Goal: Information Seeking & Learning: Learn about a topic

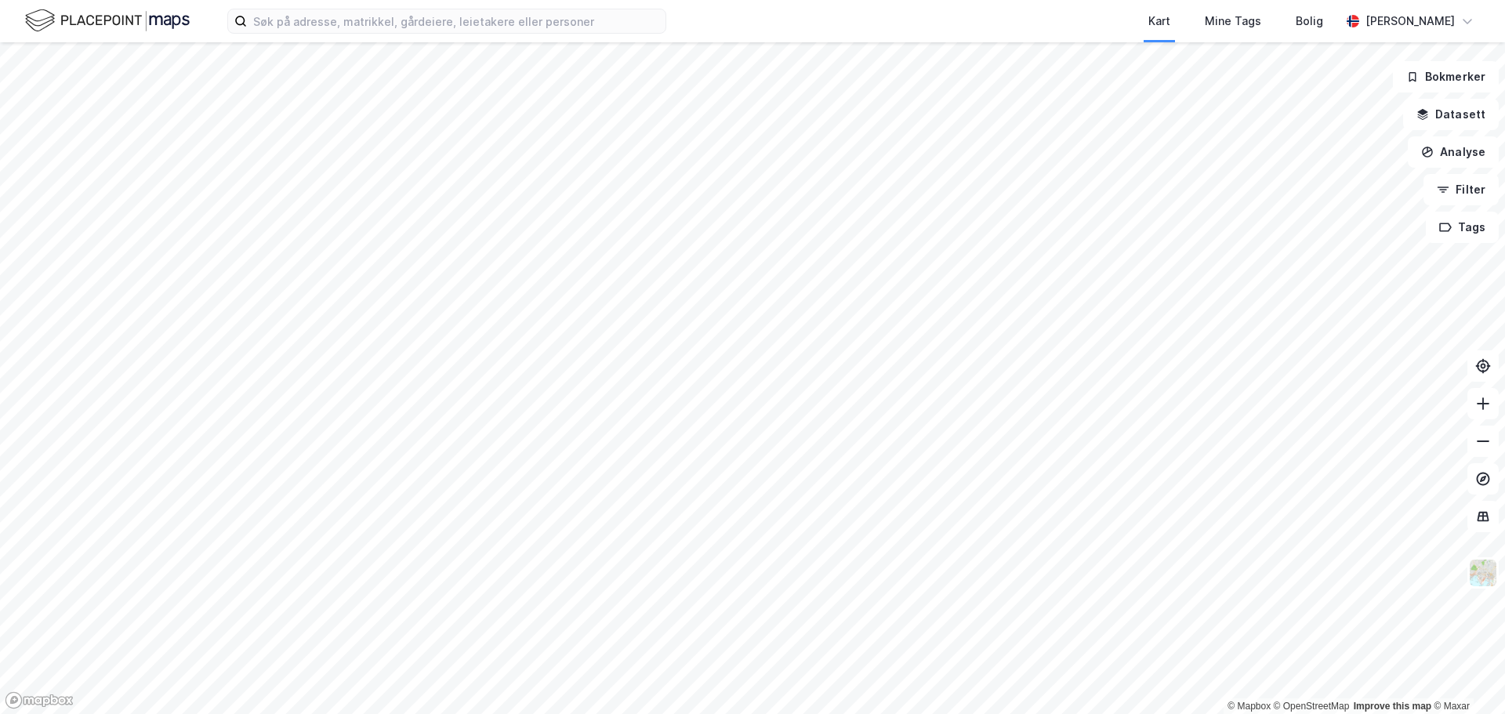
click at [856, 4] on div "Kart Mine Tags Bolig Thomas Solem © Mapbox © OpenStreetMap Improve this map © M…" at bounding box center [752, 357] width 1505 height 714
click at [734, 39] on div "Kart Mine Tags Bolig Thomas Solem © Mapbox © OpenStreetMap Improve this map © M…" at bounding box center [752, 357] width 1505 height 714
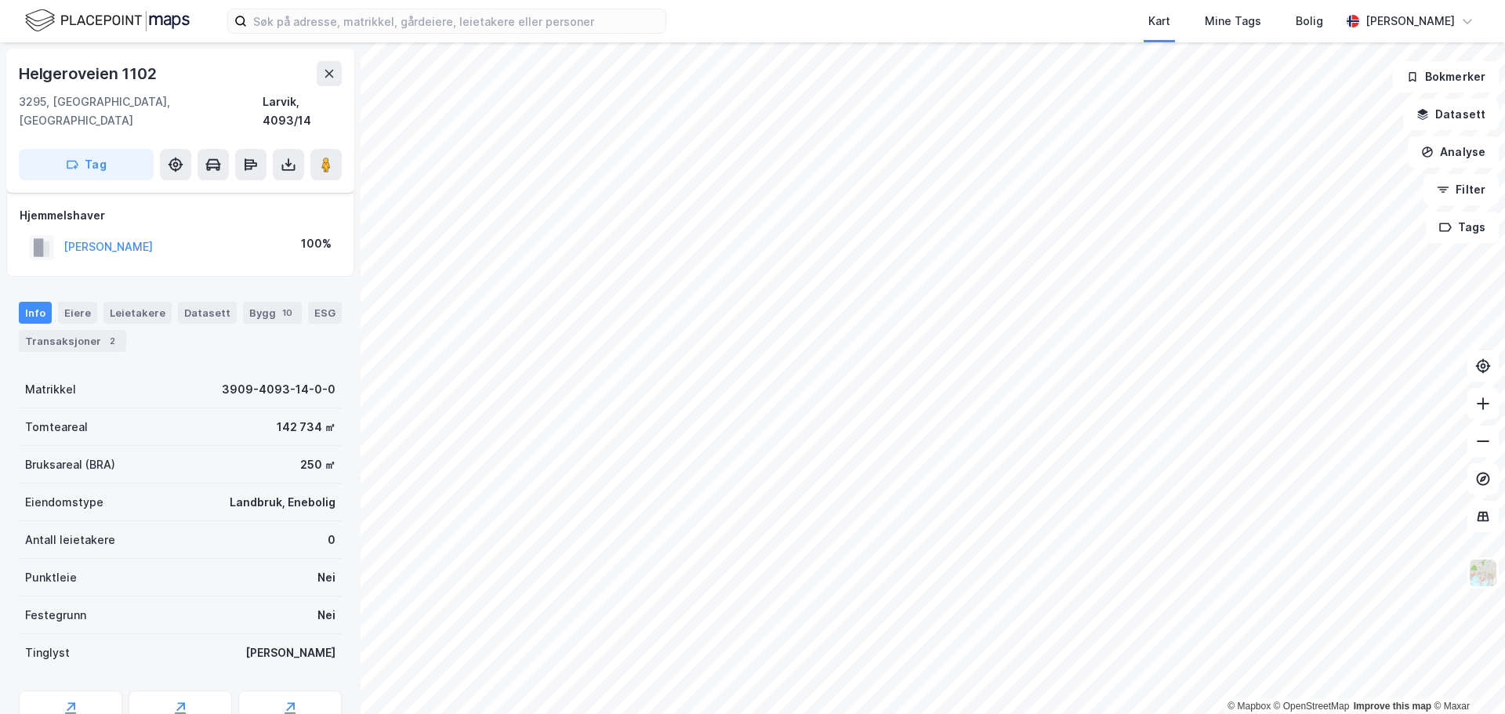
scroll to position [59, 0]
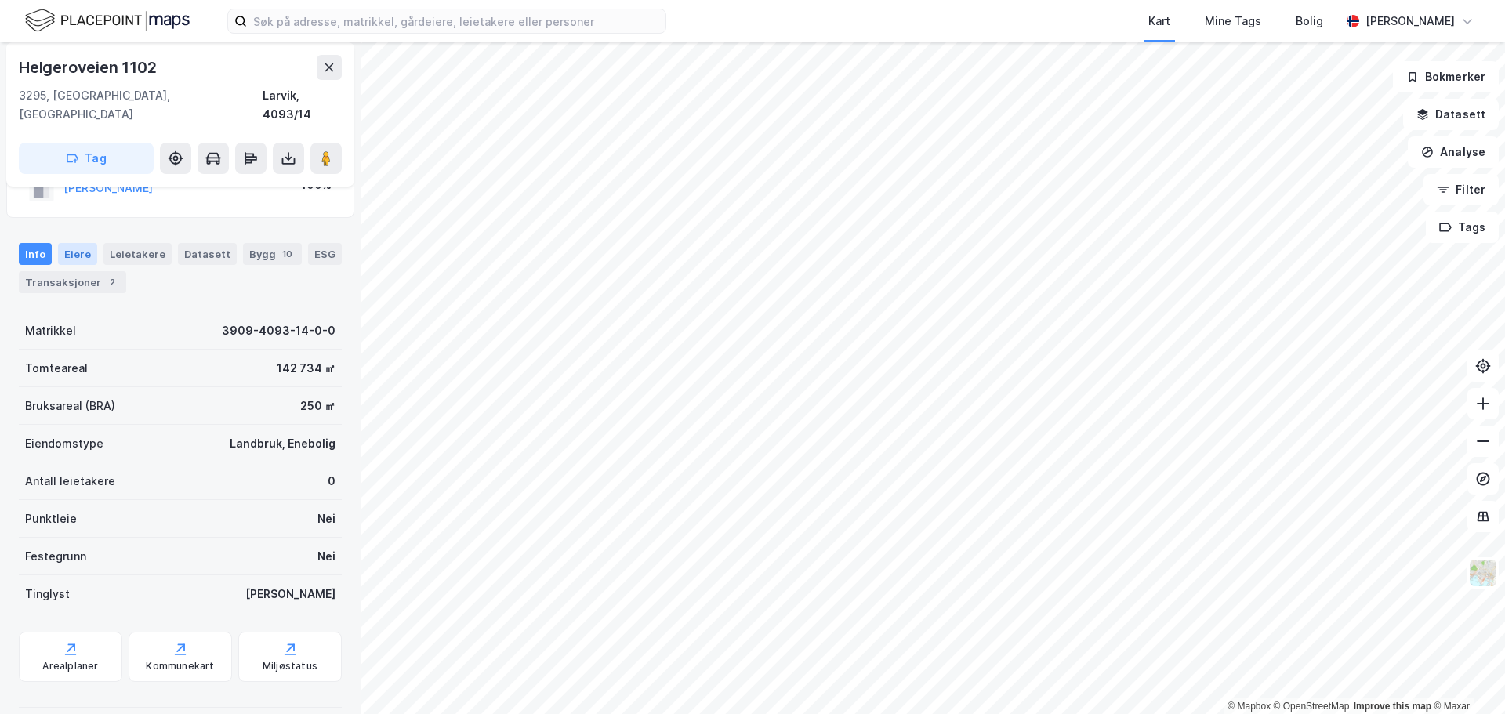
click at [71, 243] on div "Eiere" at bounding box center [77, 254] width 39 height 22
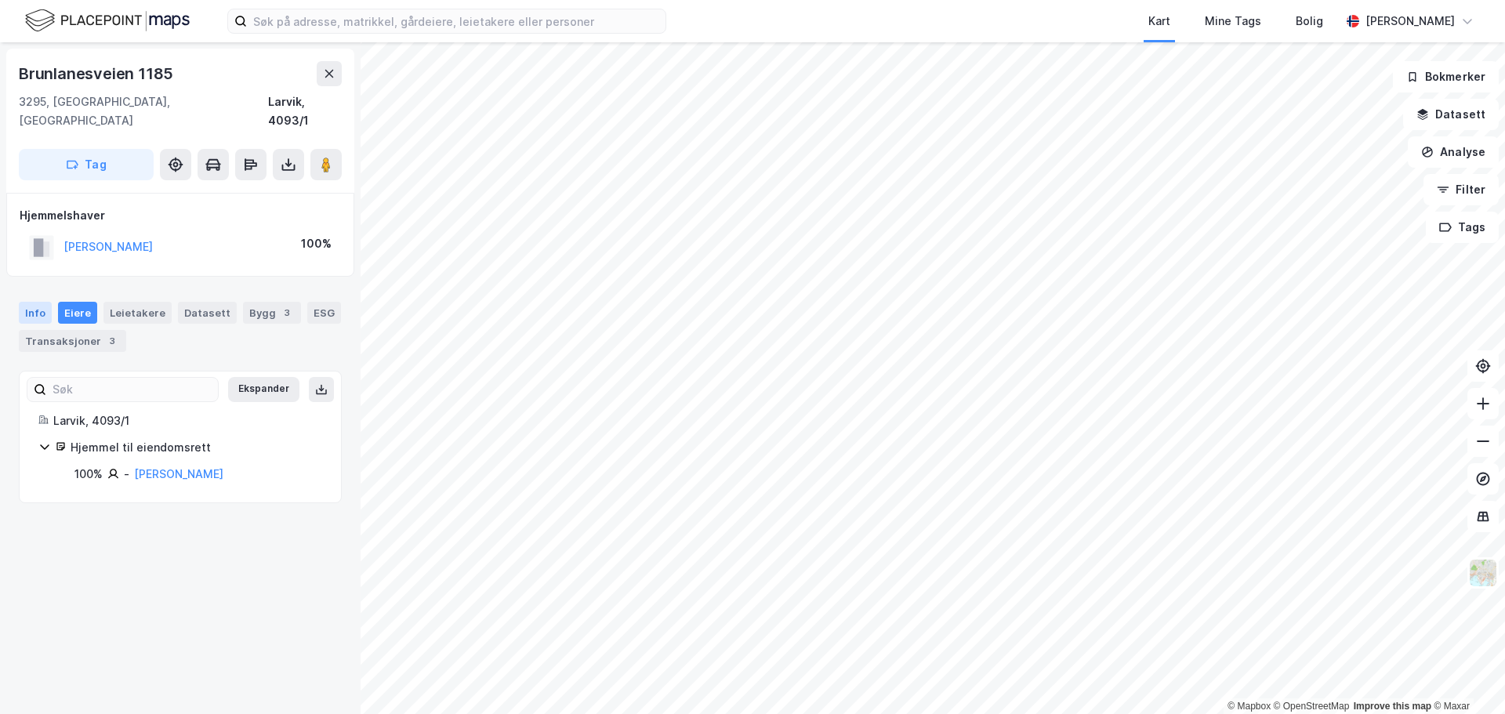
click at [34, 302] on div "Info" at bounding box center [35, 313] width 33 height 22
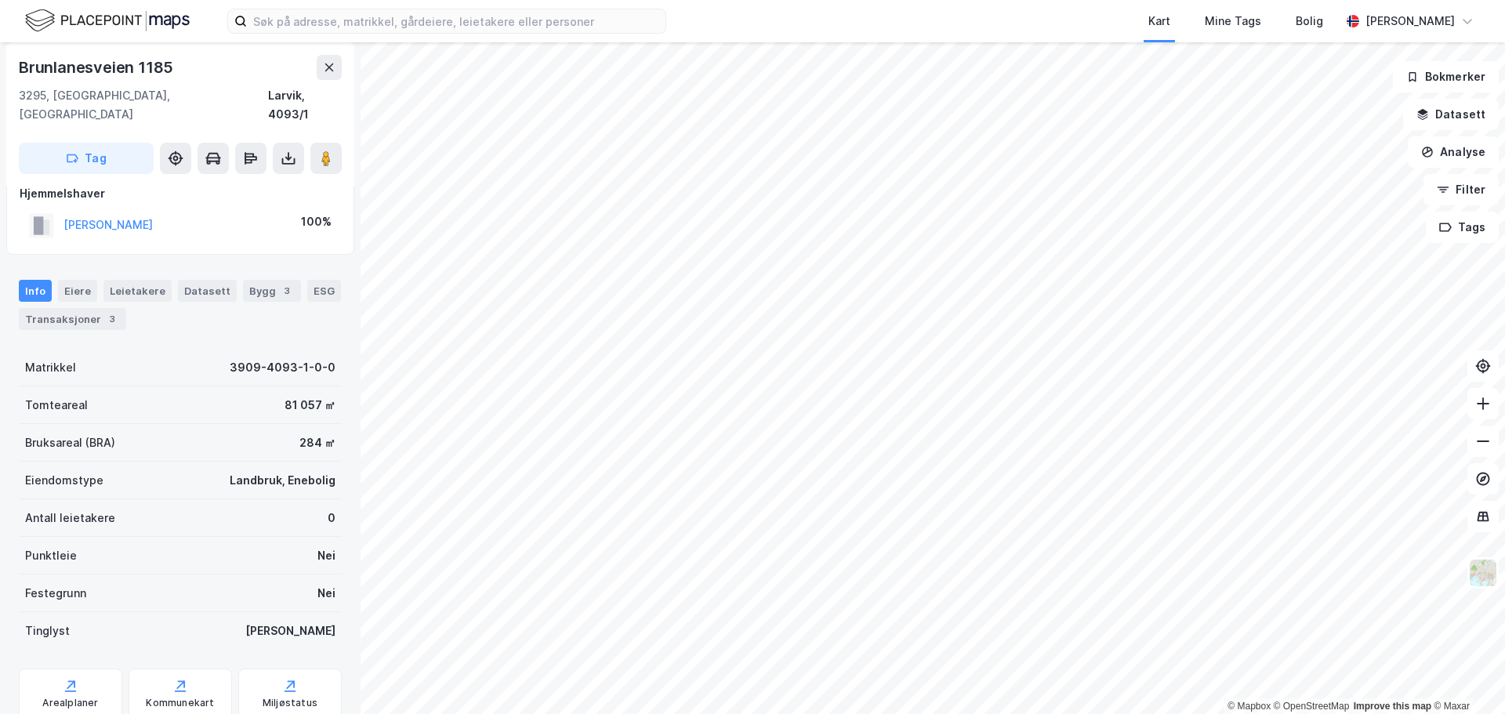
scroll to position [59, 0]
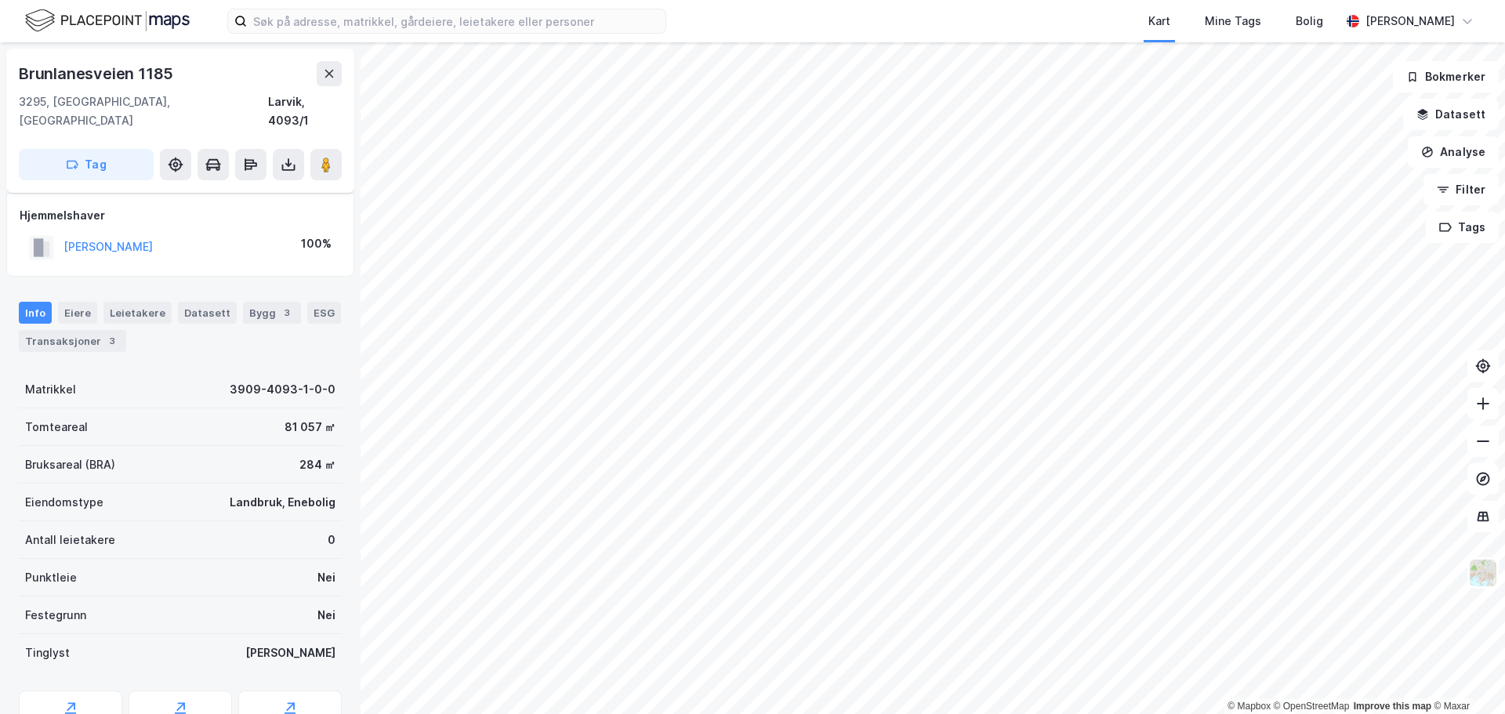
scroll to position [59, 0]
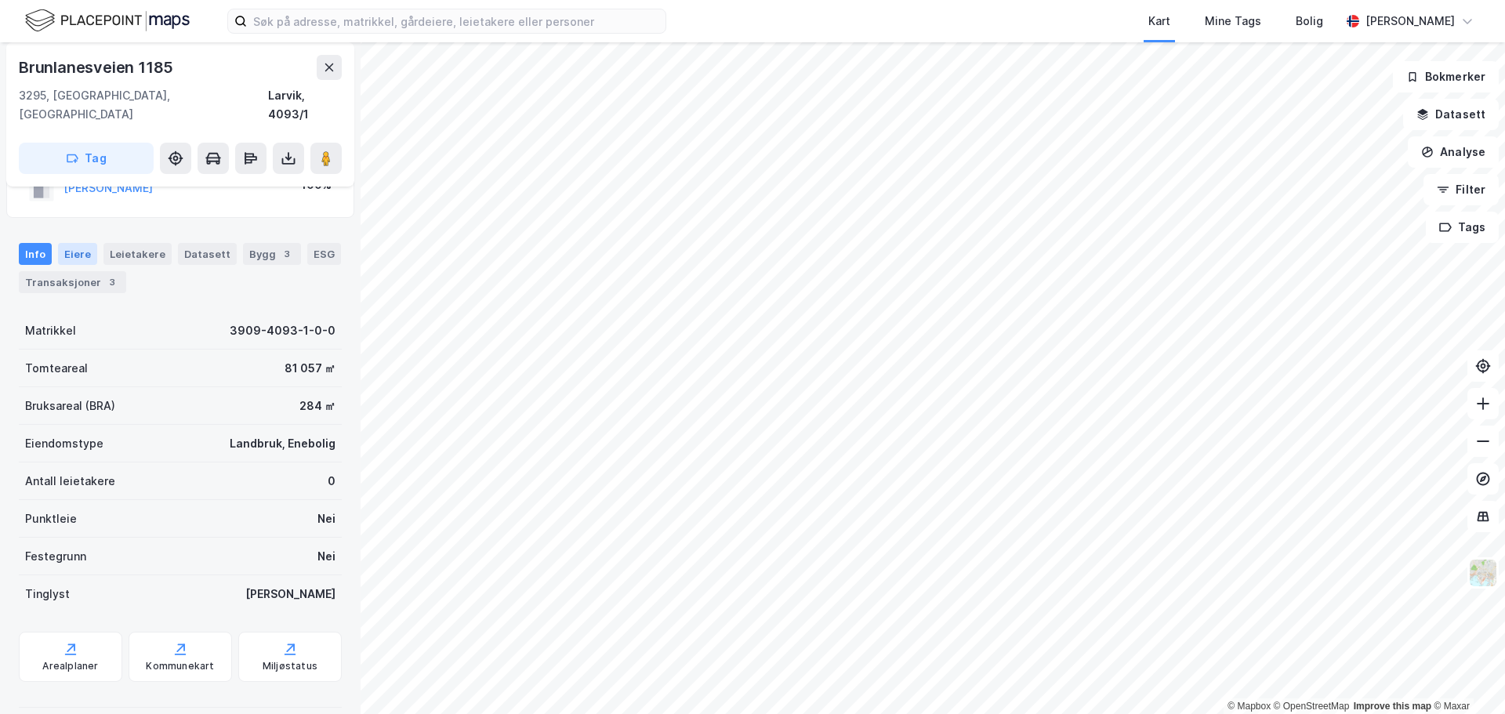
click at [73, 243] on div "Eiere" at bounding box center [77, 254] width 39 height 22
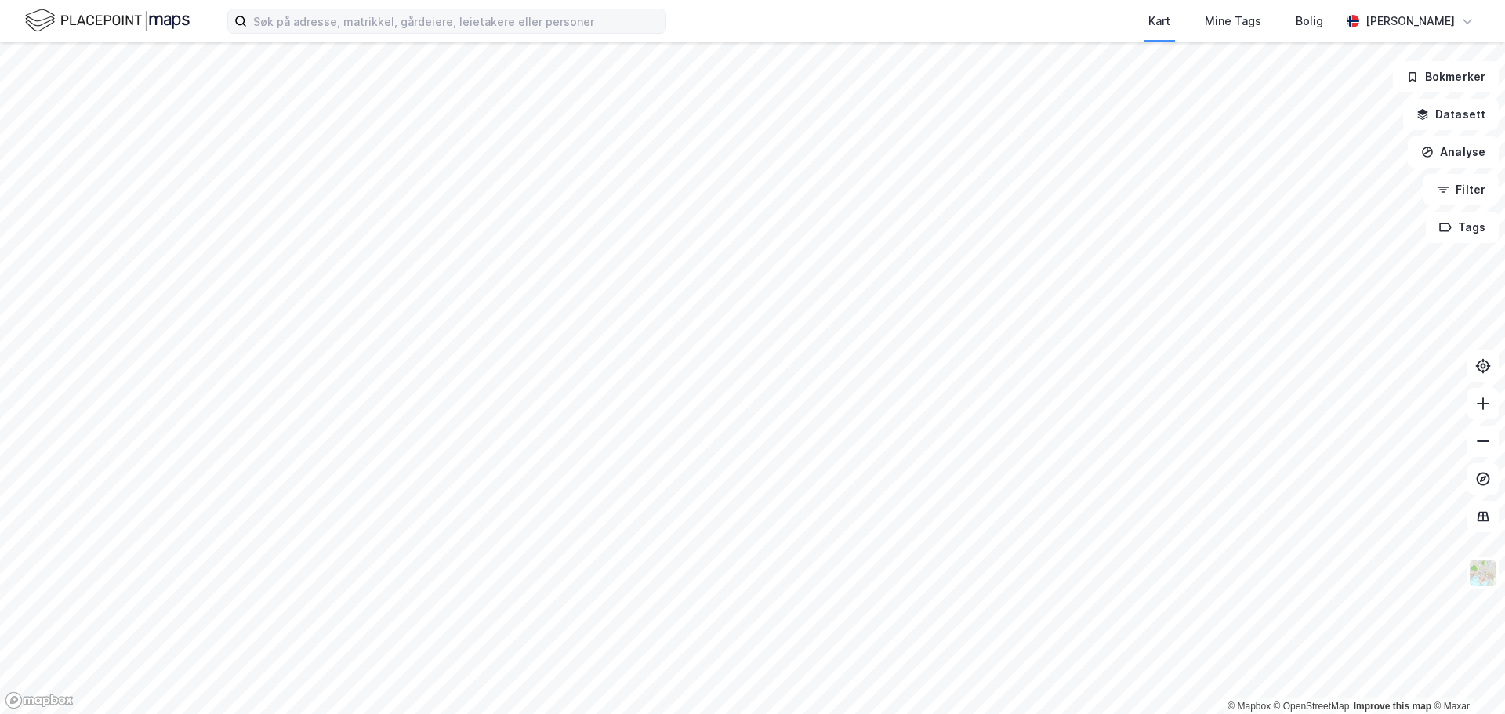
click at [320, 13] on div "Kart Mine Tags Bolig [PERSON_NAME]" at bounding box center [752, 21] width 1505 height 42
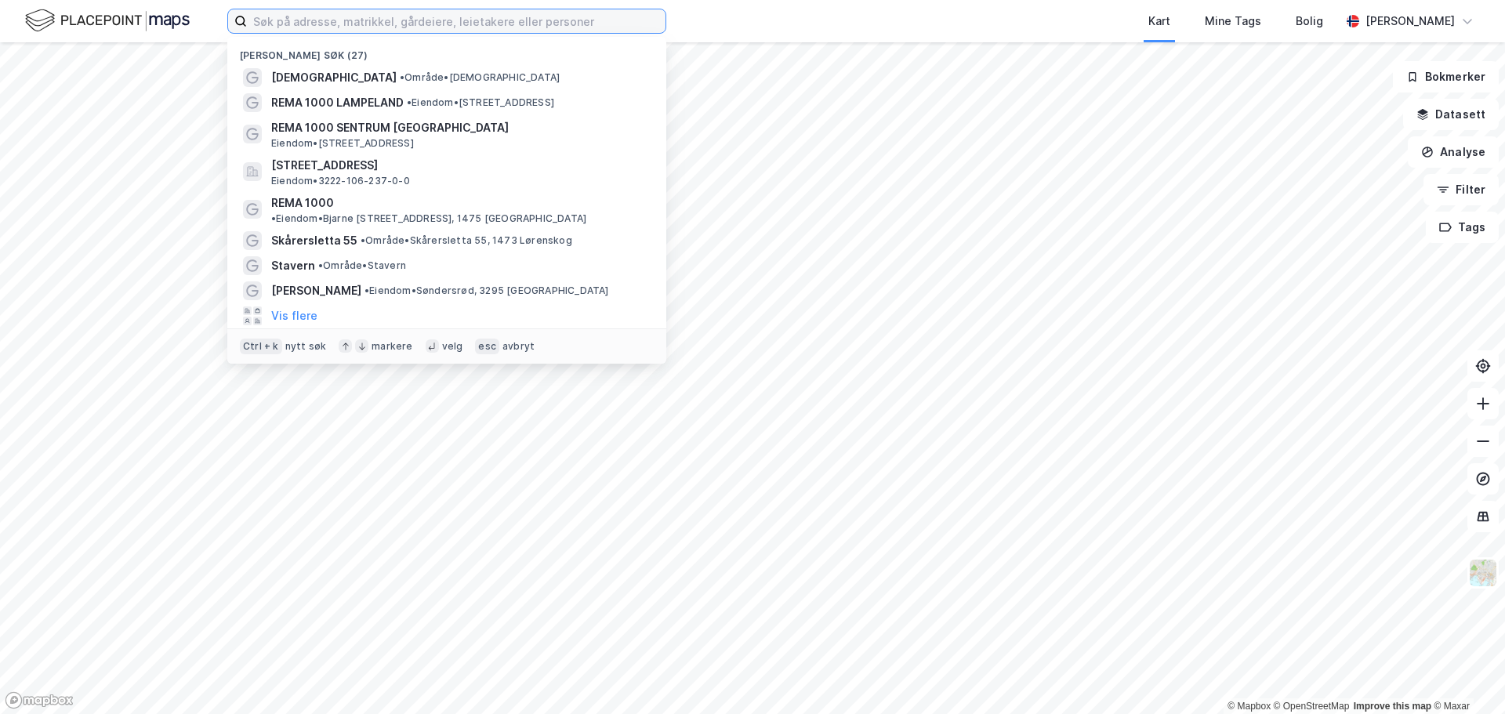
click at [272, 32] on input at bounding box center [456, 21] width 419 height 24
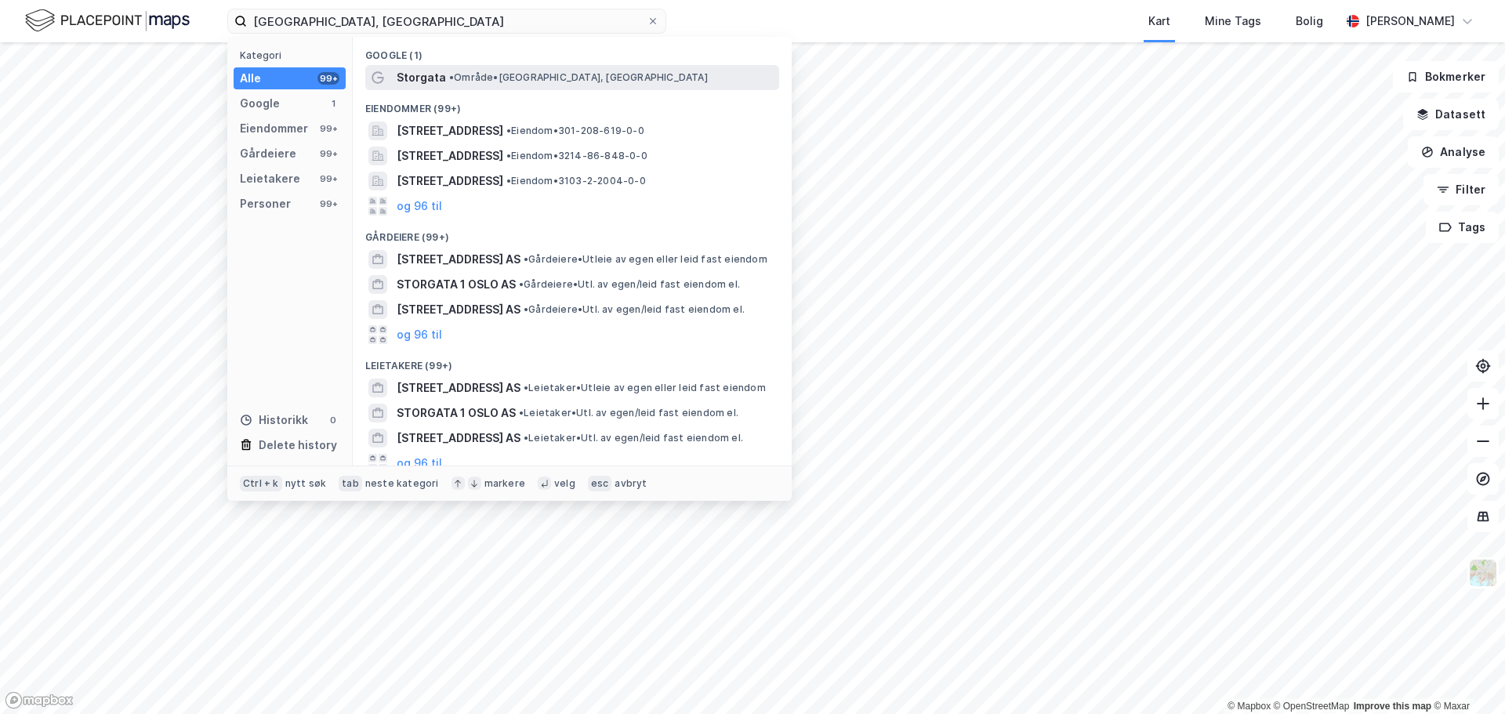
click at [437, 78] on span "Storgata" at bounding box center [421, 77] width 49 height 19
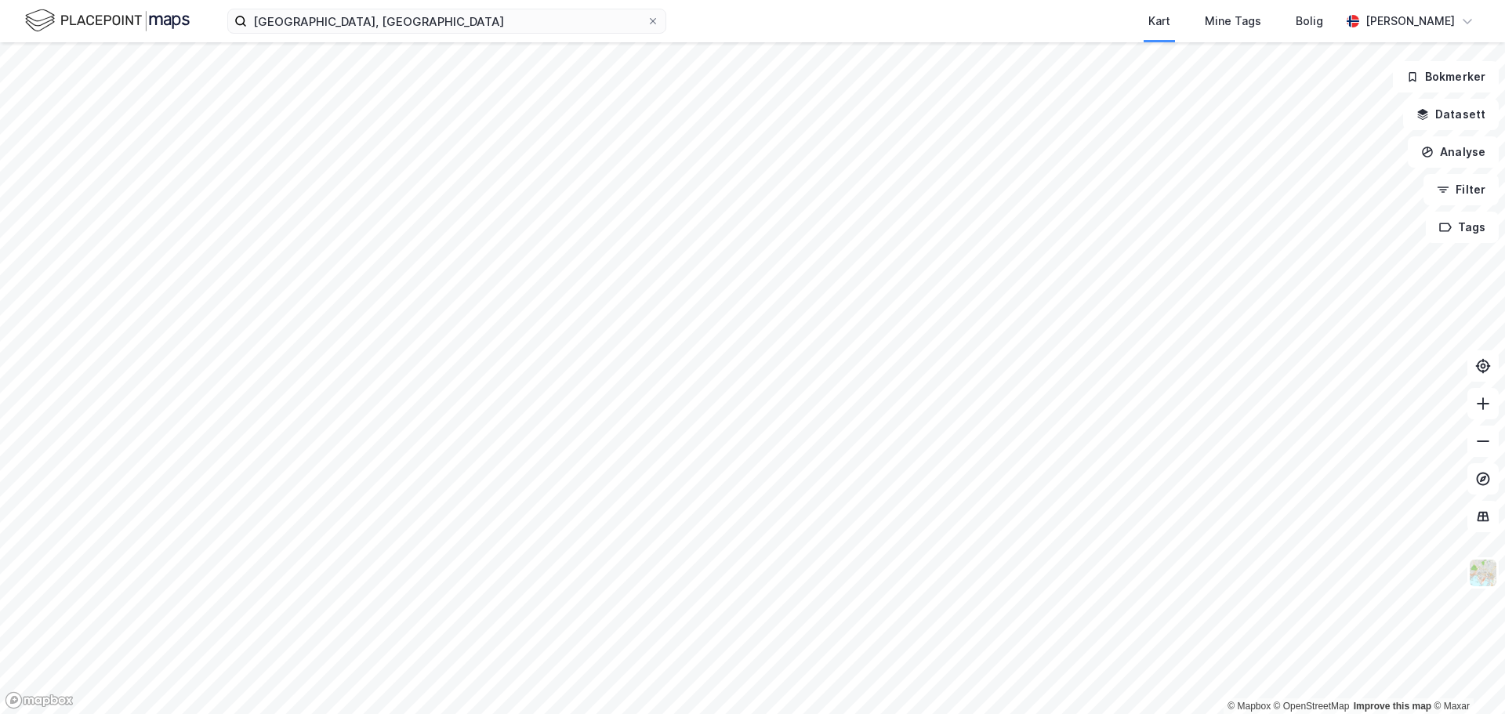
click at [602, 713] on html "[GEOGRAPHIC_DATA], [GEOGRAPHIC_DATA] Kart Mine Tags [PERSON_NAME] © Mapbox © Op…" at bounding box center [752, 357] width 1505 height 714
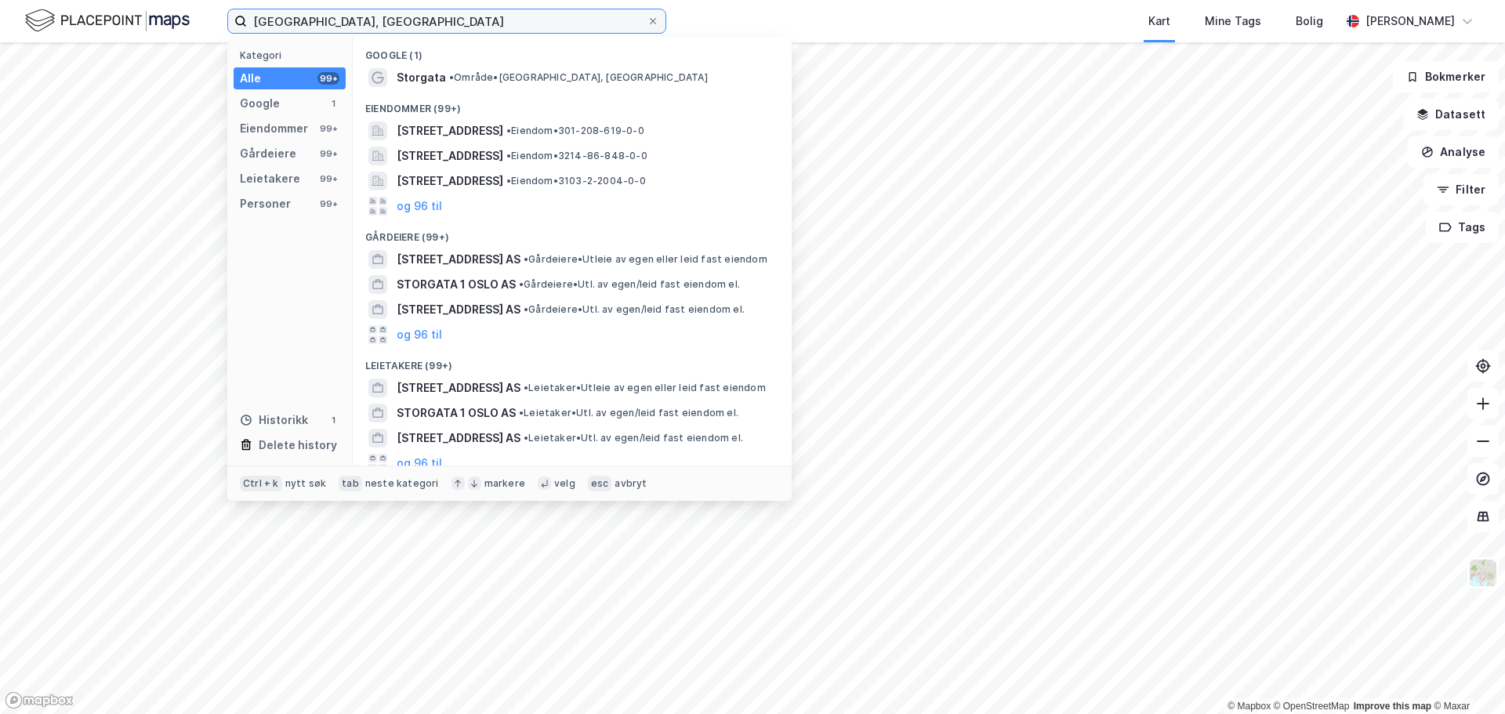
click at [296, 20] on input "[GEOGRAPHIC_DATA], [GEOGRAPHIC_DATA]" at bounding box center [447, 21] width 400 height 24
drag, startPoint x: 376, startPoint y: 20, endPoint x: -152, endPoint y: 8, distance: 527.8
click at [0, 8] on html "storgata, [GEOGRAPHIC_DATA] Kategori Alle 99+ Google 1 Eiendommer 99+ Gårdeiere…" at bounding box center [752, 357] width 1505 height 714
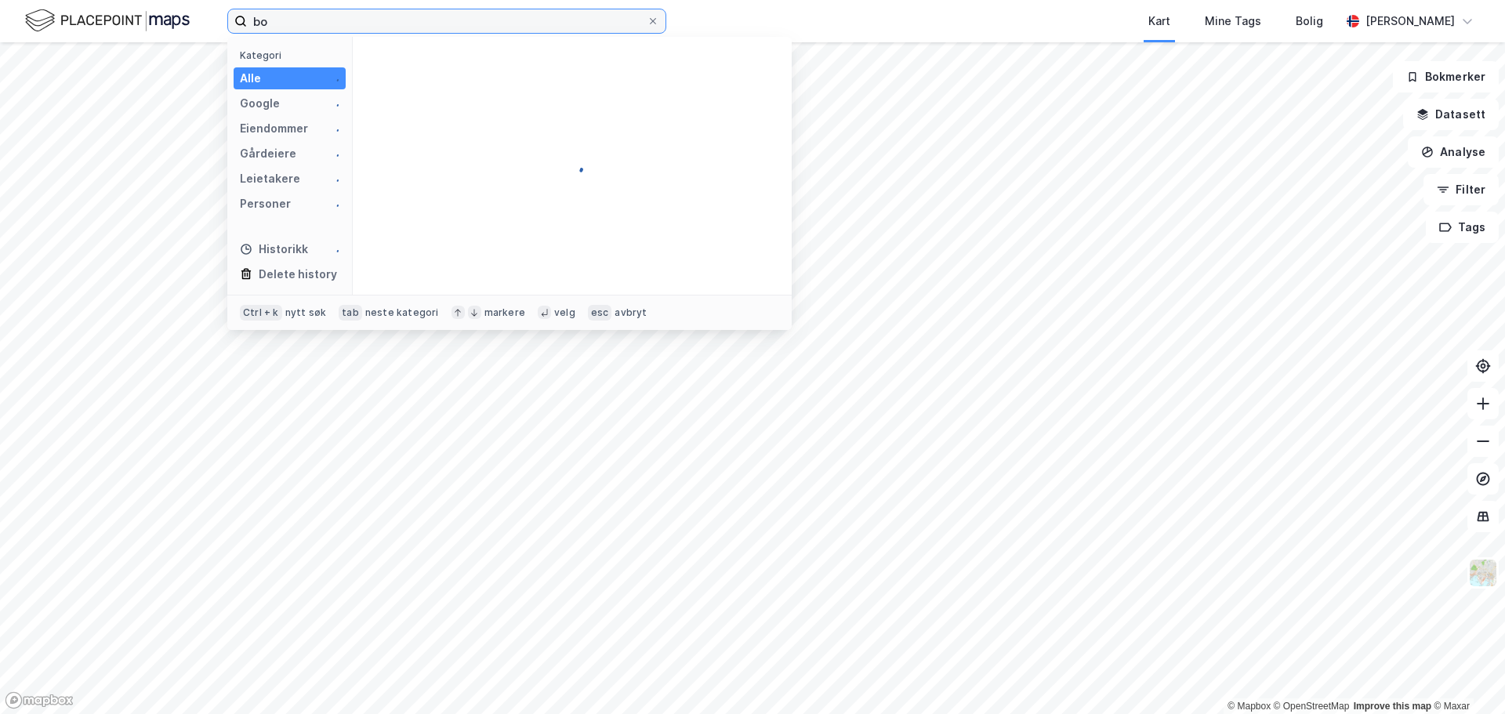
type input "b"
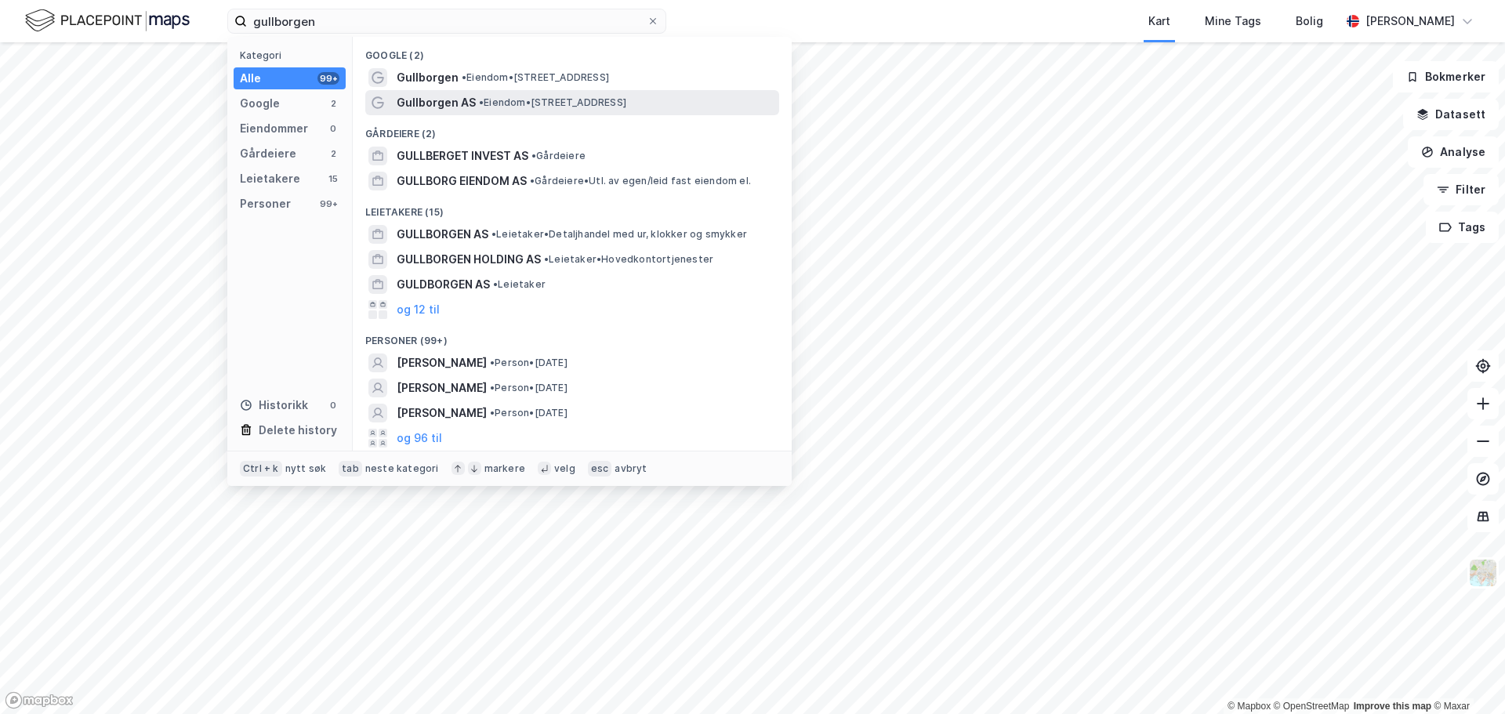
click at [434, 104] on span "Gullborgen AS" at bounding box center [436, 102] width 79 height 19
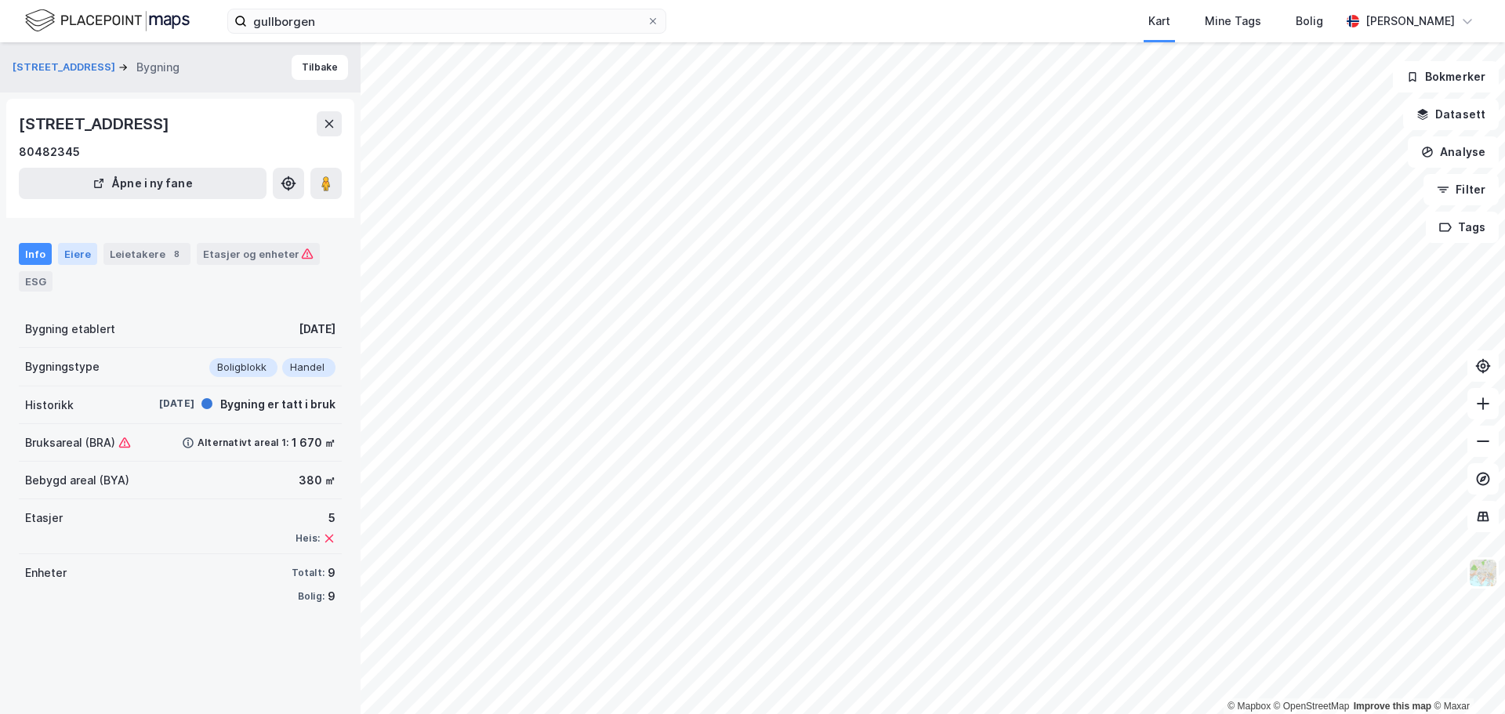
click at [81, 252] on div "Eiere" at bounding box center [77, 254] width 39 height 22
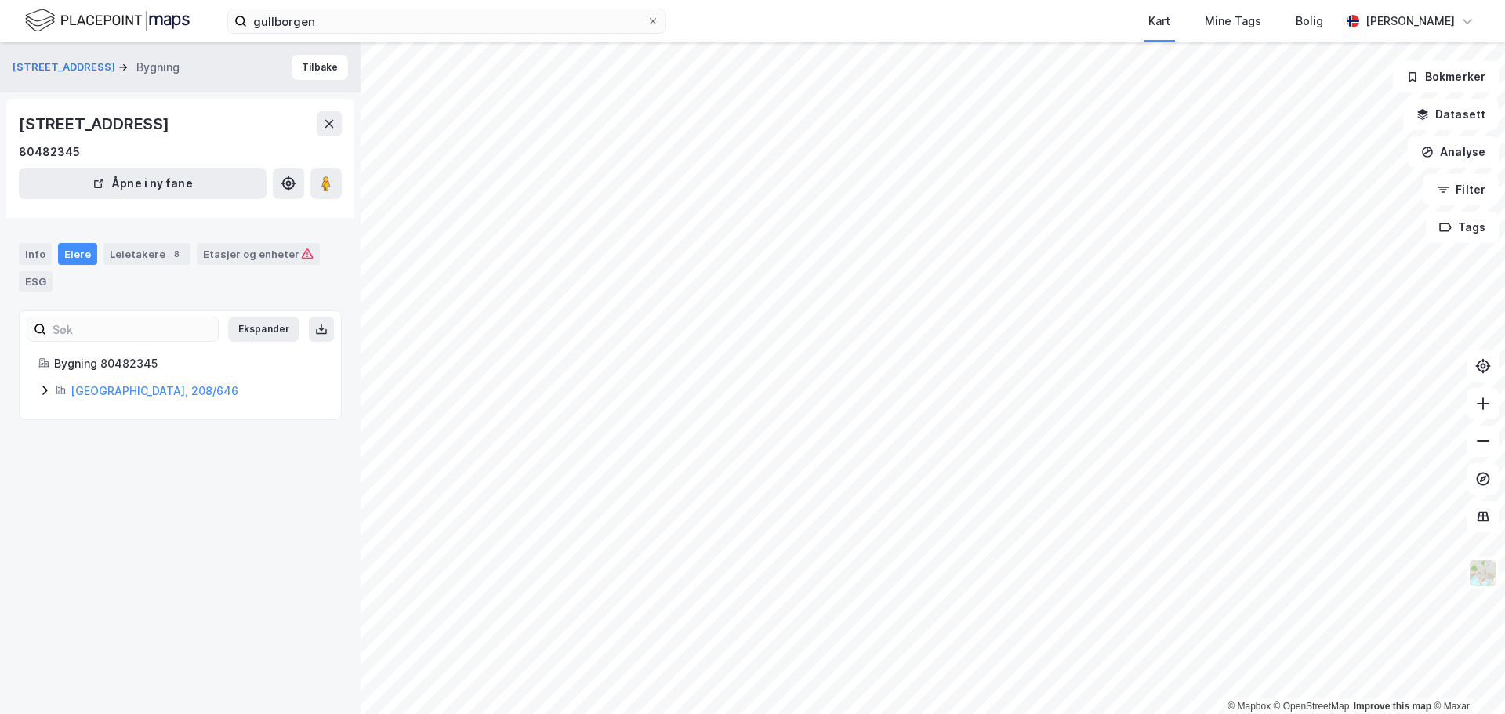
click at [45, 389] on icon at bounding box center [44, 390] width 5 height 9
click at [104, 470] on icon at bounding box center [101, 470] width 13 height 13
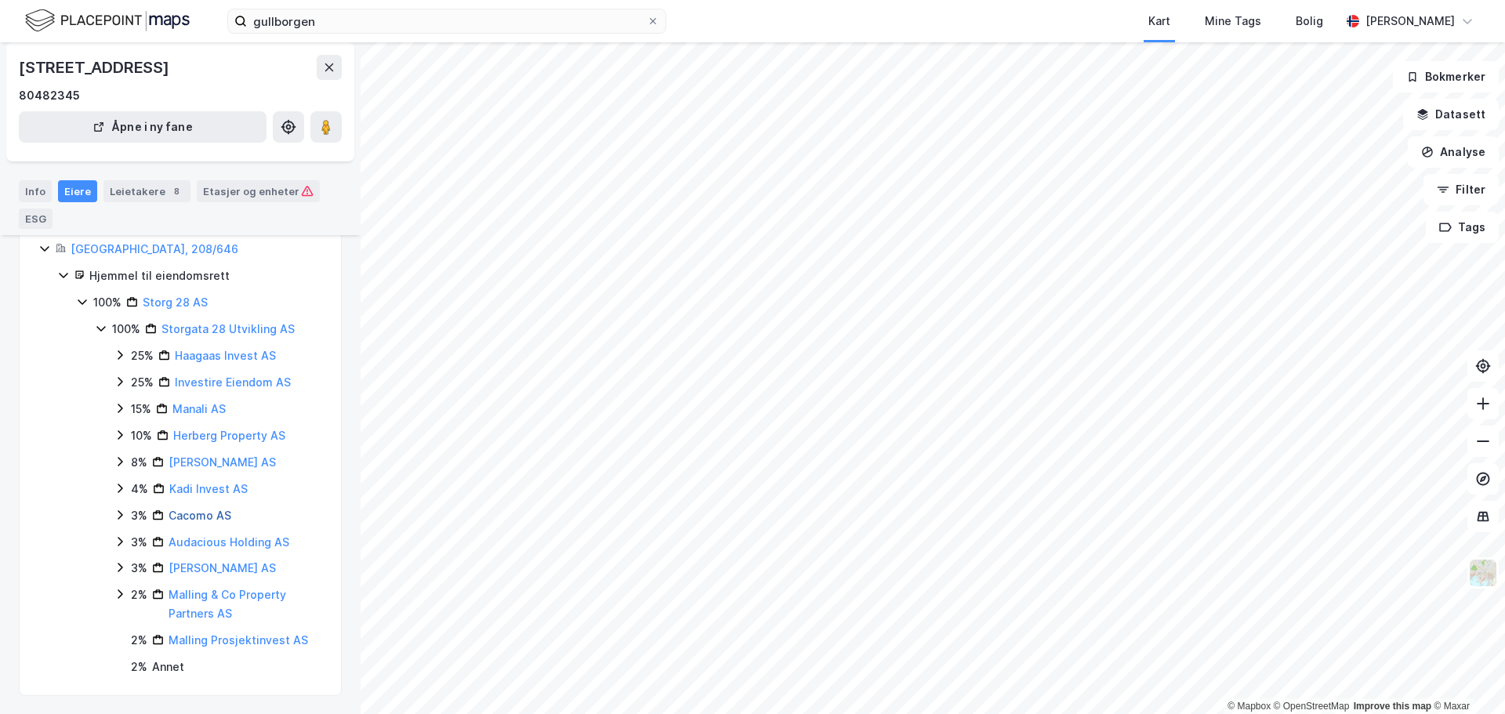
scroll to position [143, 0]
click at [230, 354] on link "Haagaas Invest AS" at bounding box center [225, 354] width 101 height 13
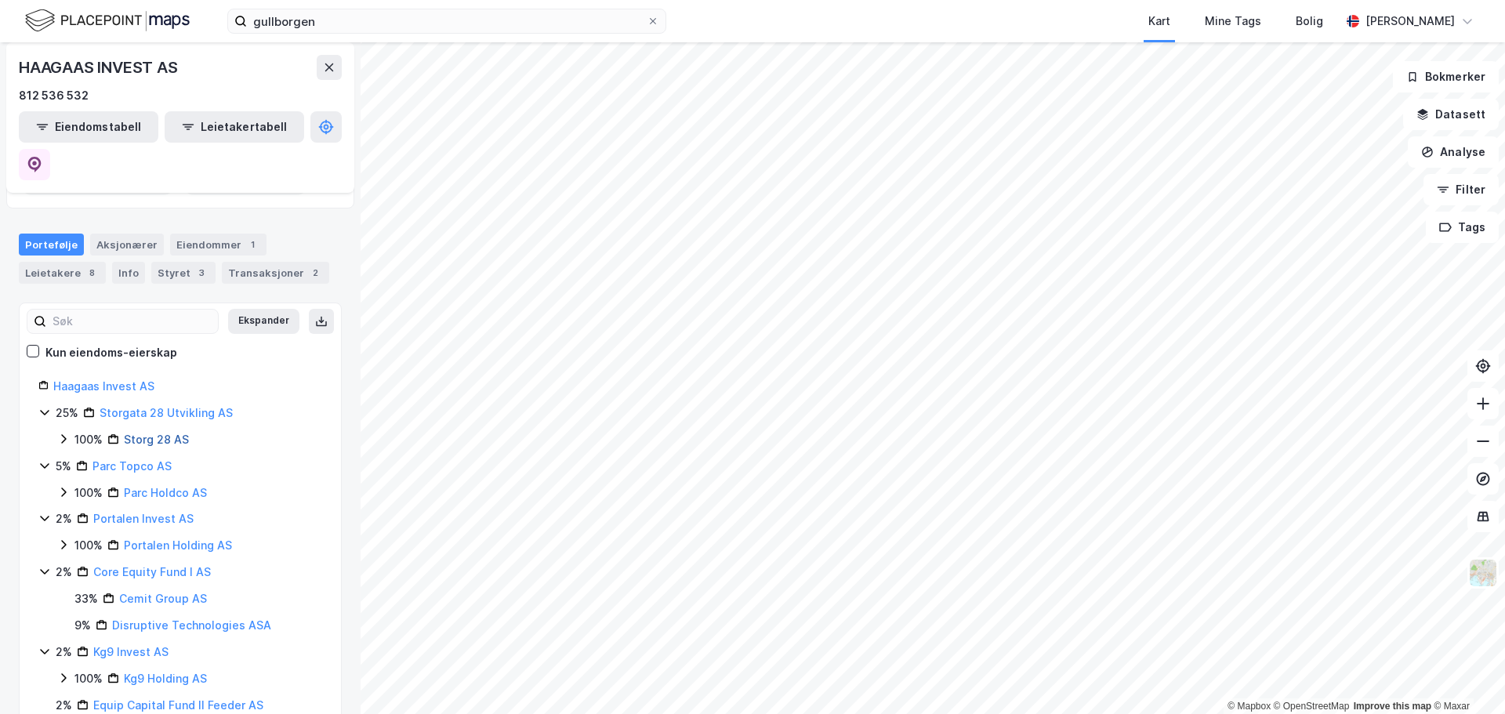
scroll to position [125, 0]
click at [1429, 109] on icon "button" at bounding box center [1423, 114] width 13 height 13
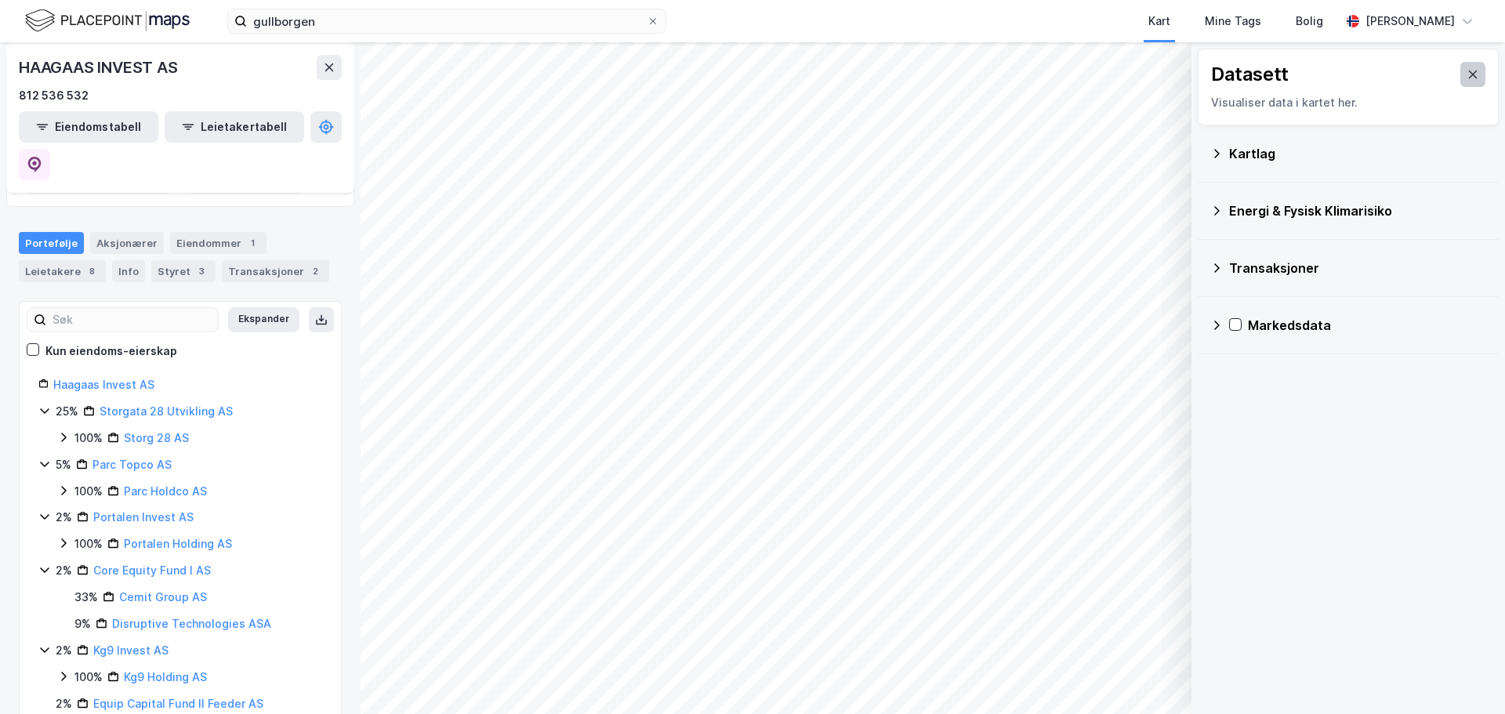
click at [1467, 78] on icon at bounding box center [1473, 74] width 13 height 13
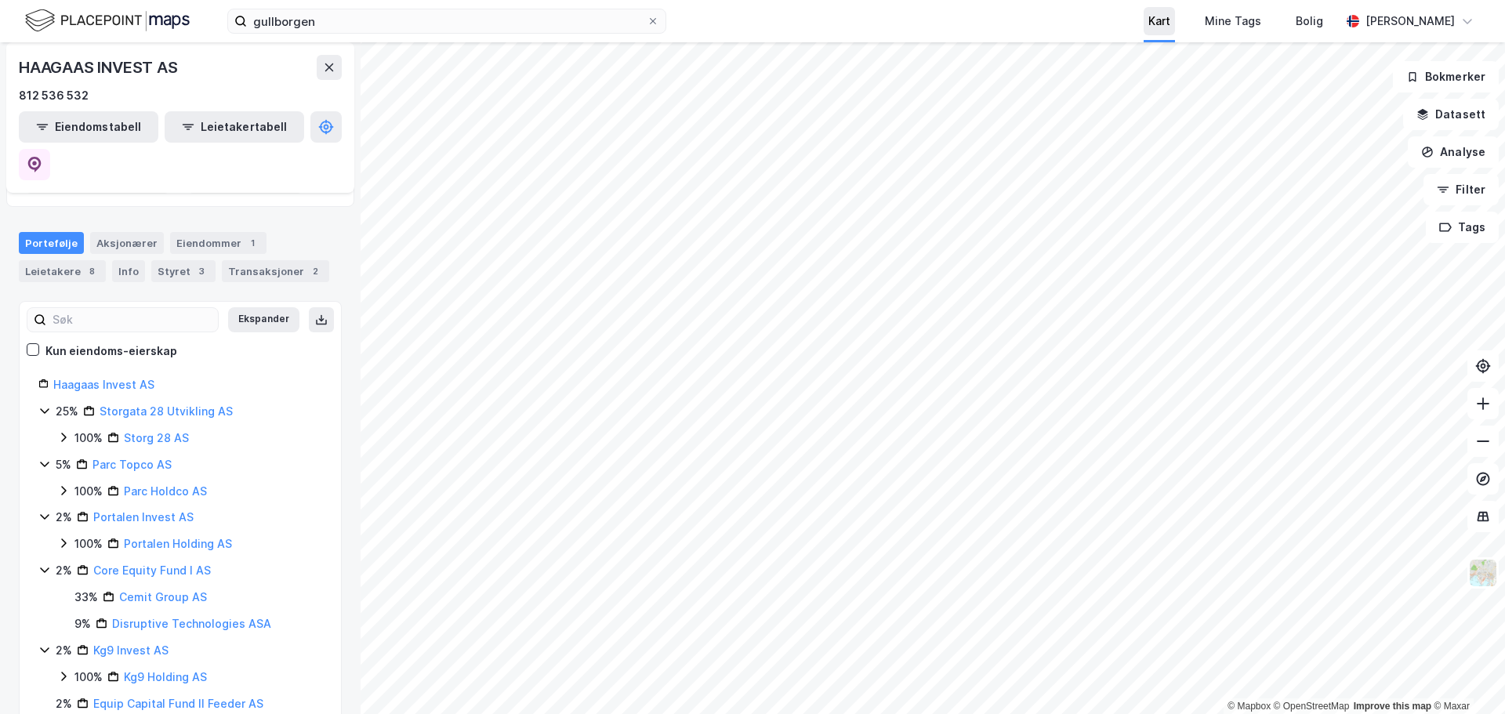
click at [1175, 33] on div "Kart" at bounding box center [1159, 21] width 31 height 28
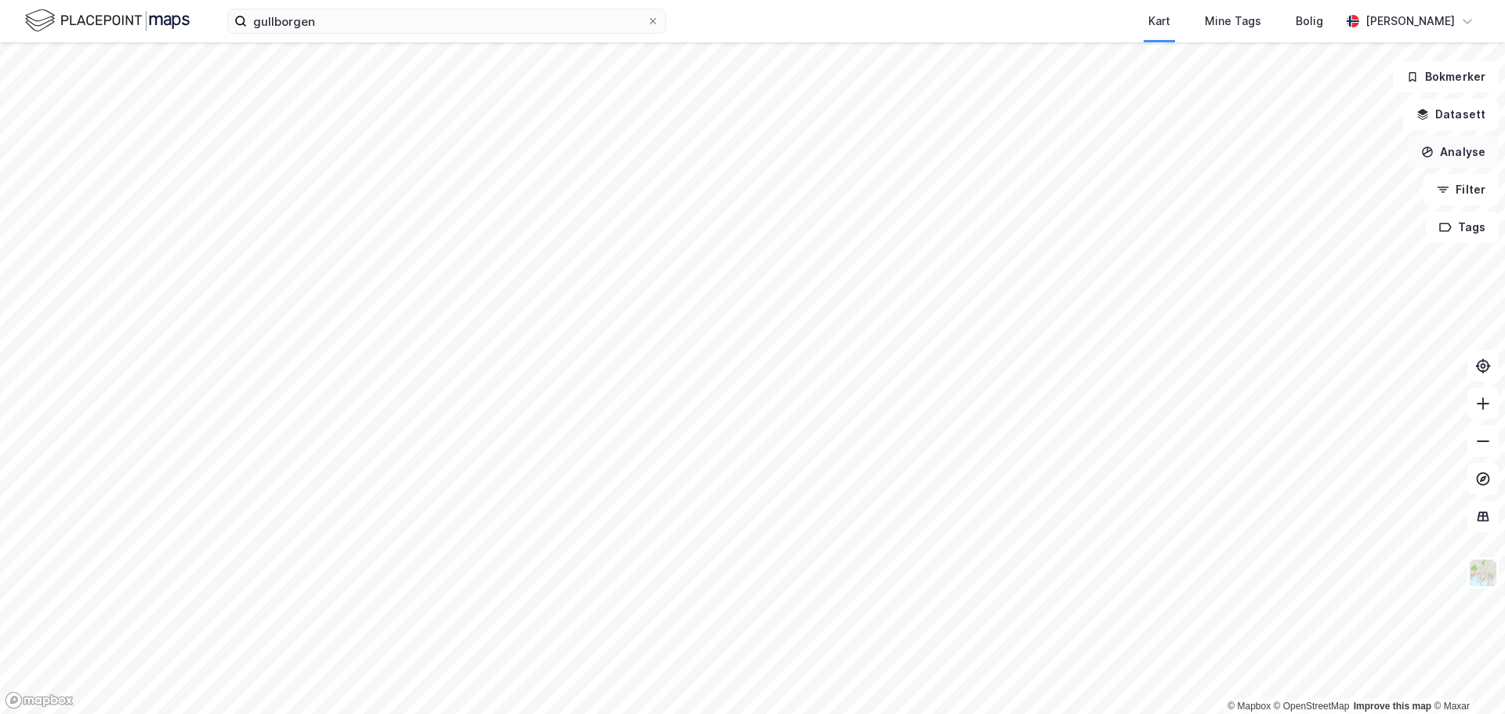
click at [1460, 147] on button "Analyse" at bounding box center [1453, 151] width 91 height 31
click at [1299, 154] on div "Mål avstand" at bounding box center [1317, 153] width 136 height 13
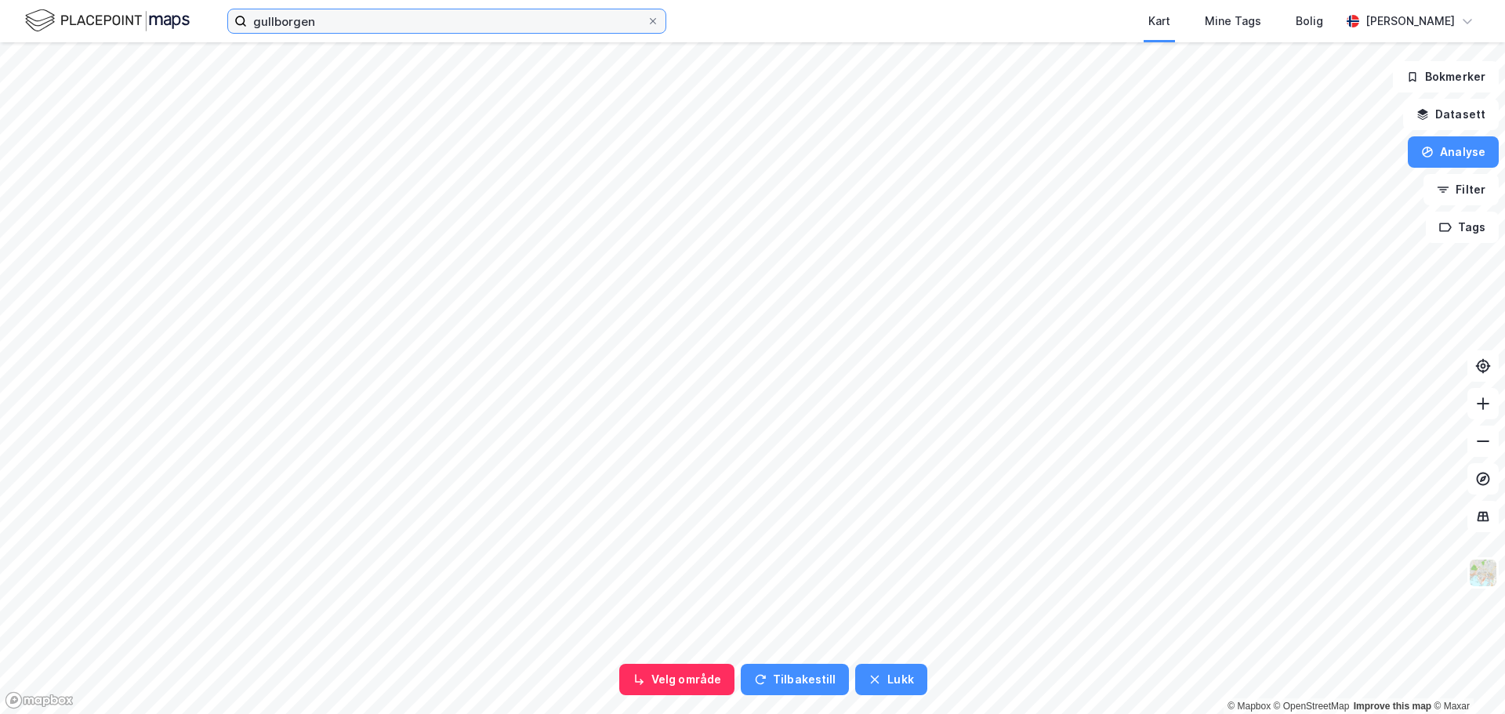
click at [324, 16] on input "gullborgen" at bounding box center [447, 21] width 400 height 24
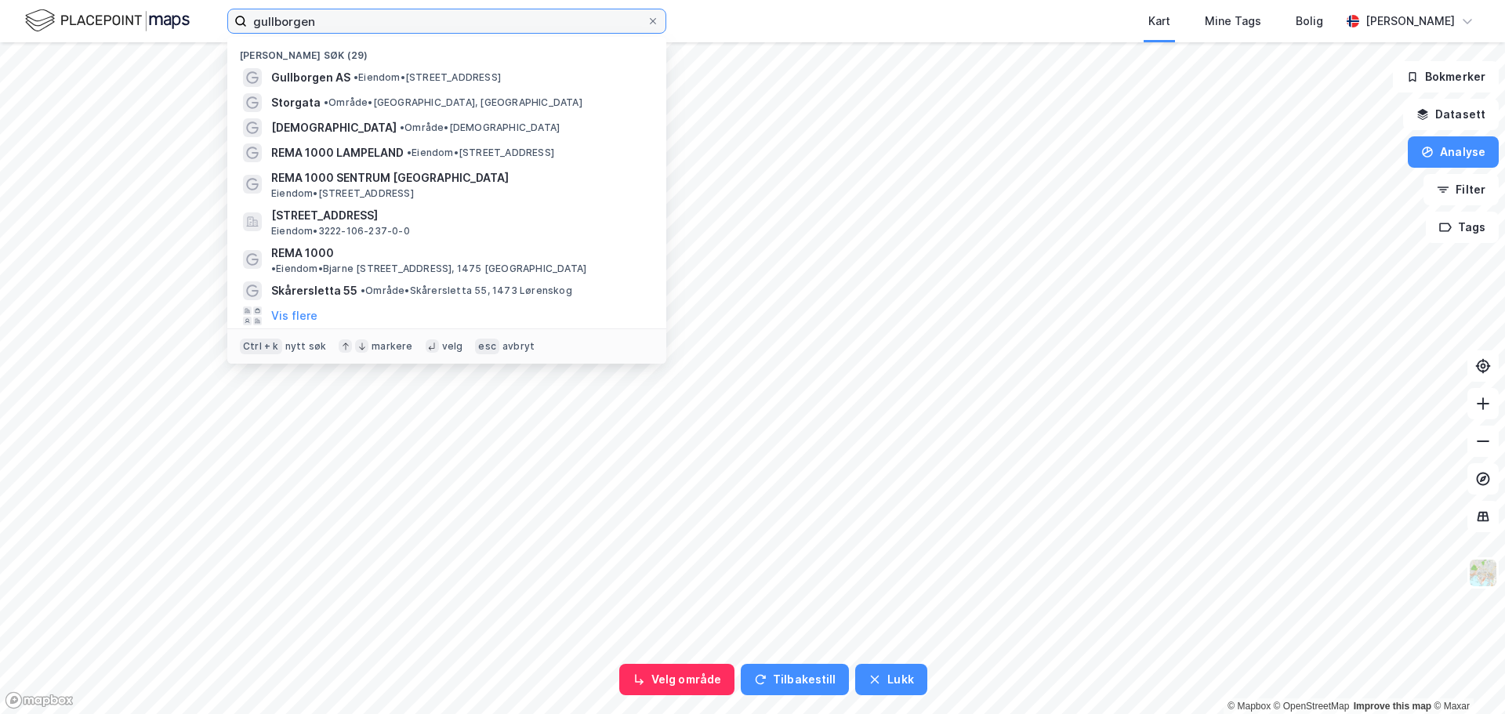
drag, startPoint x: 335, startPoint y: 17, endPoint x: 46, endPoint y: 5, distance: 288.8
click at [46, 5] on div "gullborgen Nylige søk (29) [GEOGRAPHIC_DATA] AS • Eiendom • [STREET_ADDRESS][GE…" at bounding box center [752, 21] width 1505 height 42
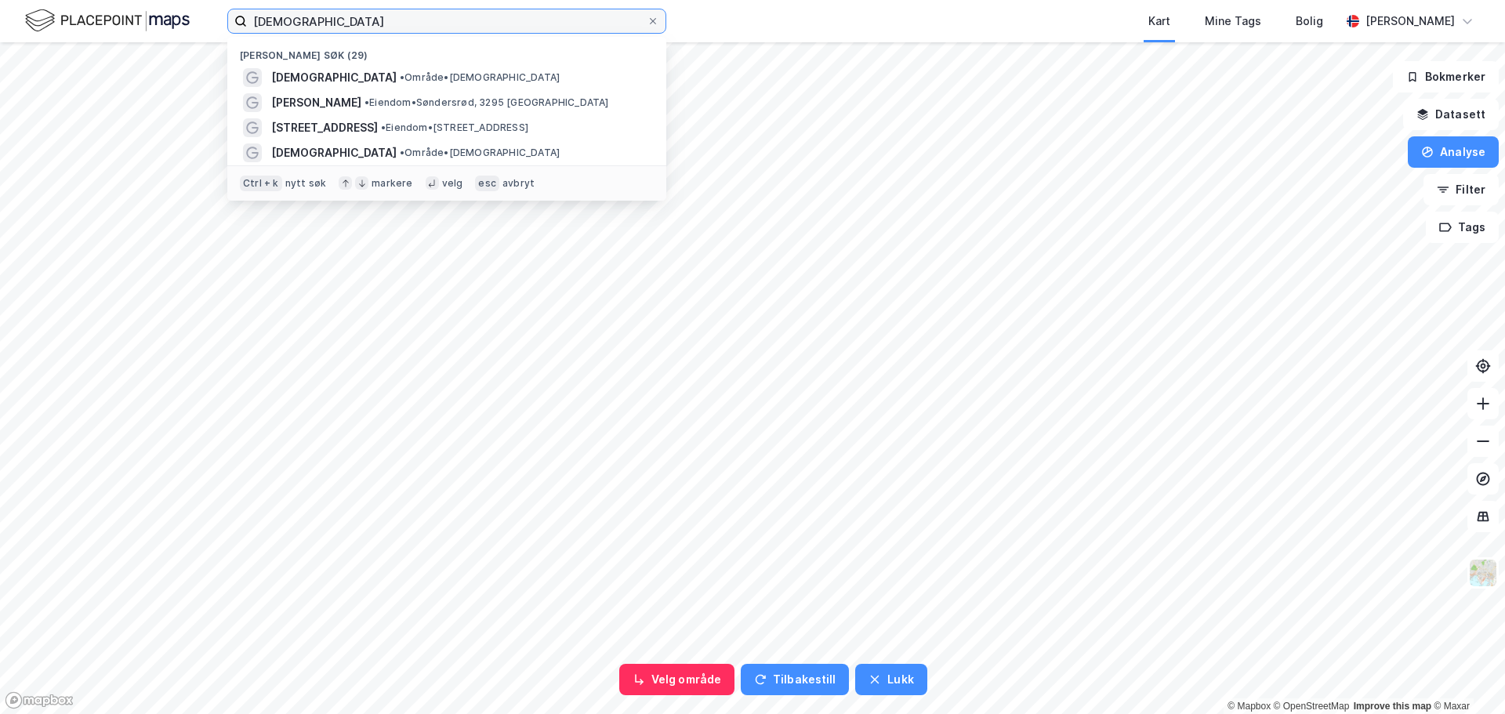
type input "[DEMOGRAPHIC_DATA]"
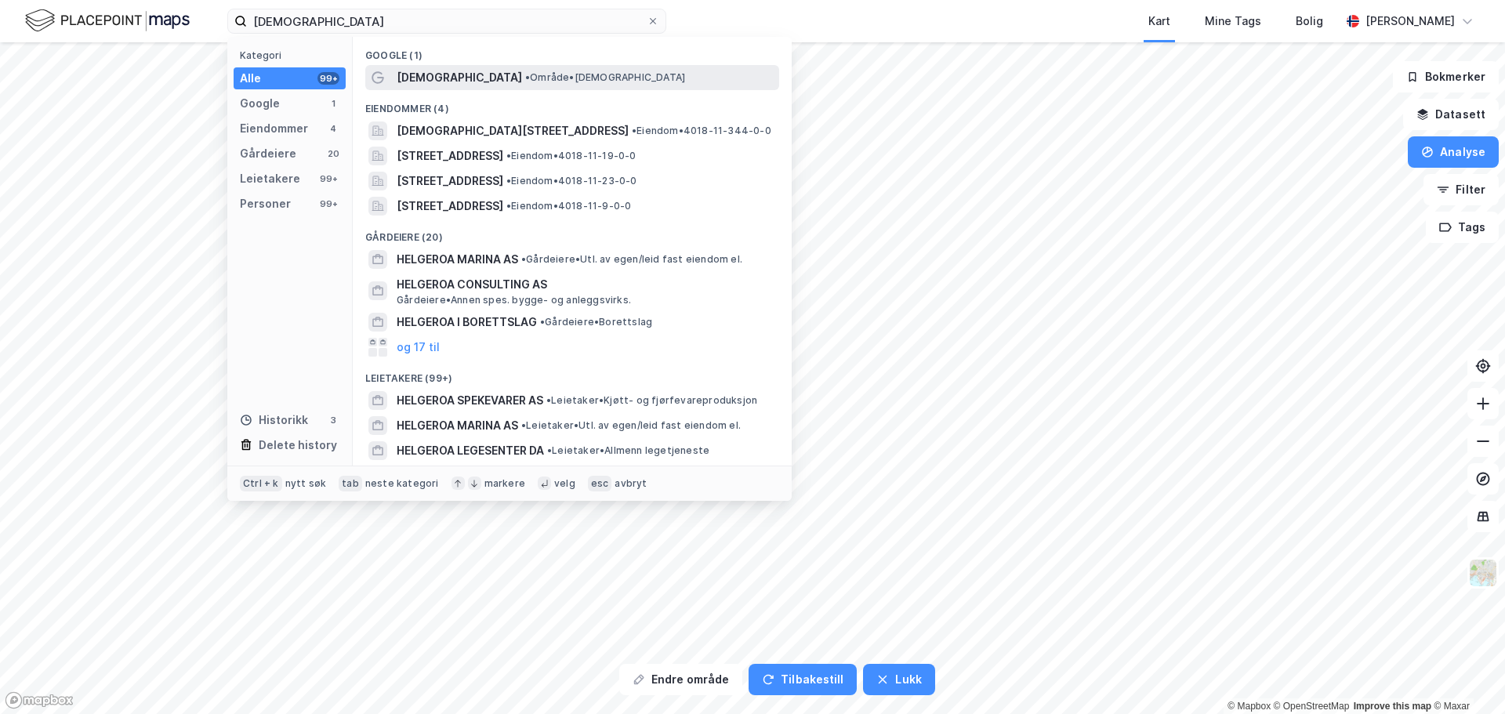
click at [446, 74] on div "[DEMOGRAPHIC_DATA] • Område • [GEOGRAPHIC_DATA]" at bounding box center [586, 77] width 379 height 19
